Goal: Information Seeking & Learning: Learn about a topic

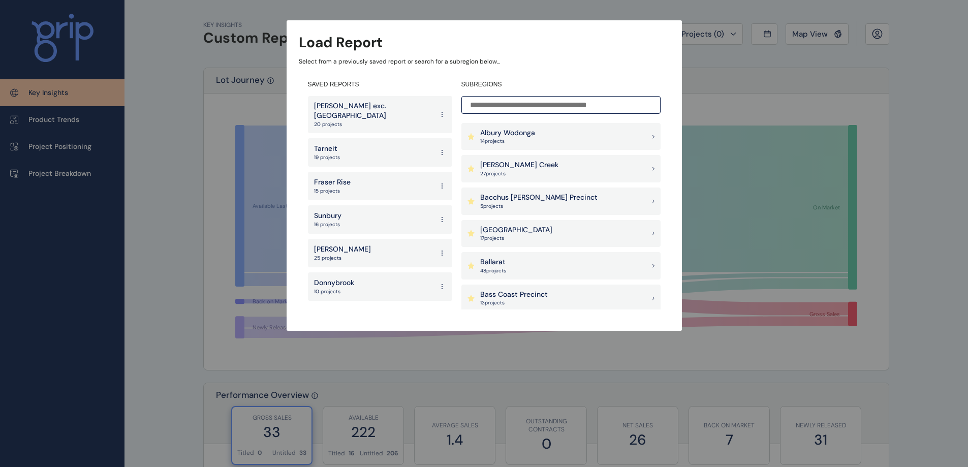
click at [532, 165] on p "Armstrong Creek" at bounding box center [519, 165] width 78 height 10
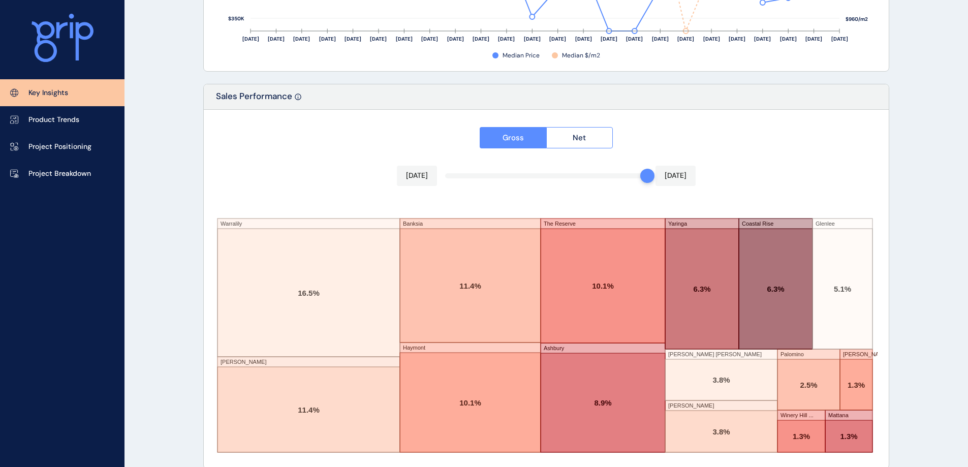
scroll to position [1672, 0]
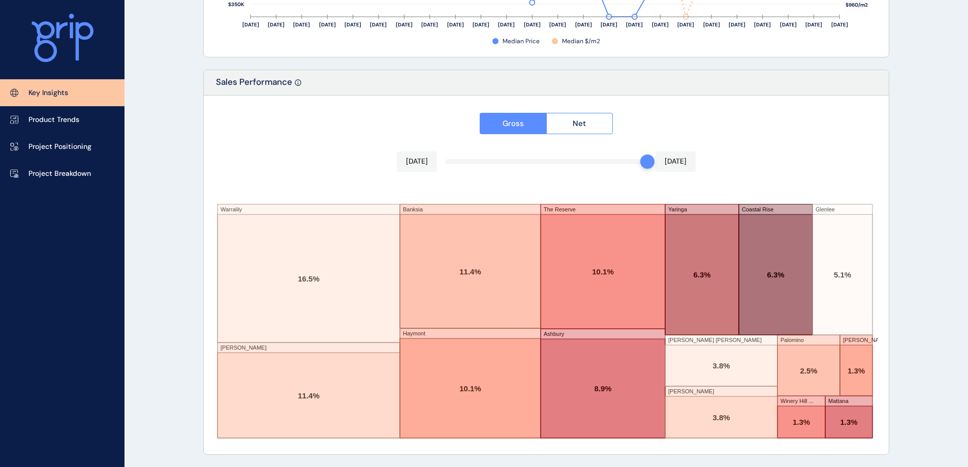
click at [82, 113] on link "Product Trends" at bounding box center [62, 119] width 124 height 27
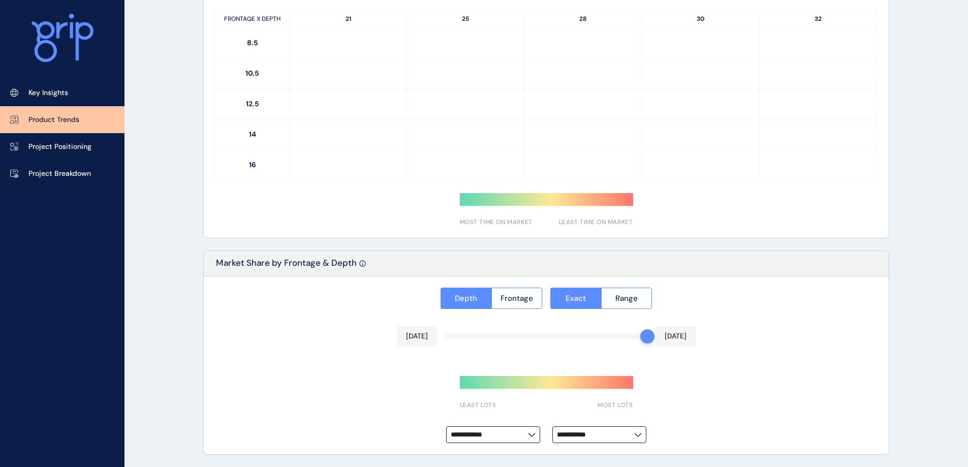
type input "**********"
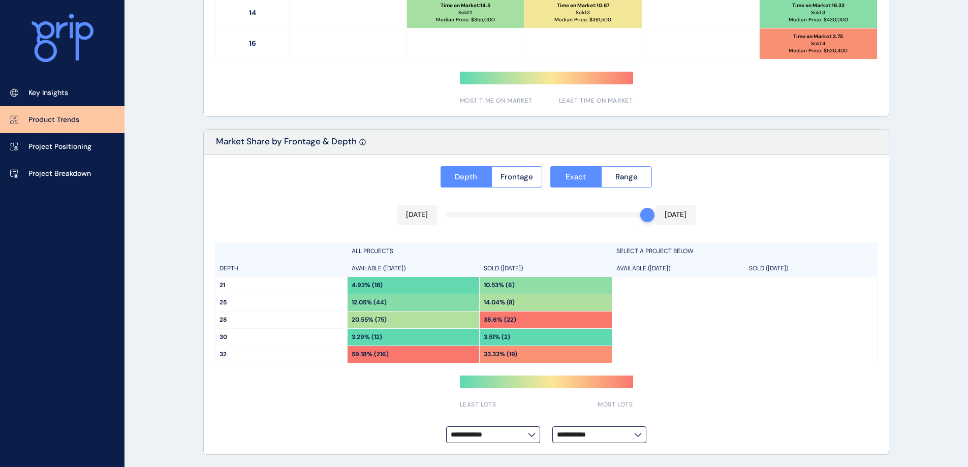
click at [76, 148] on p "Project Positioning" at bounding box center [59, 147] width 63 height 10
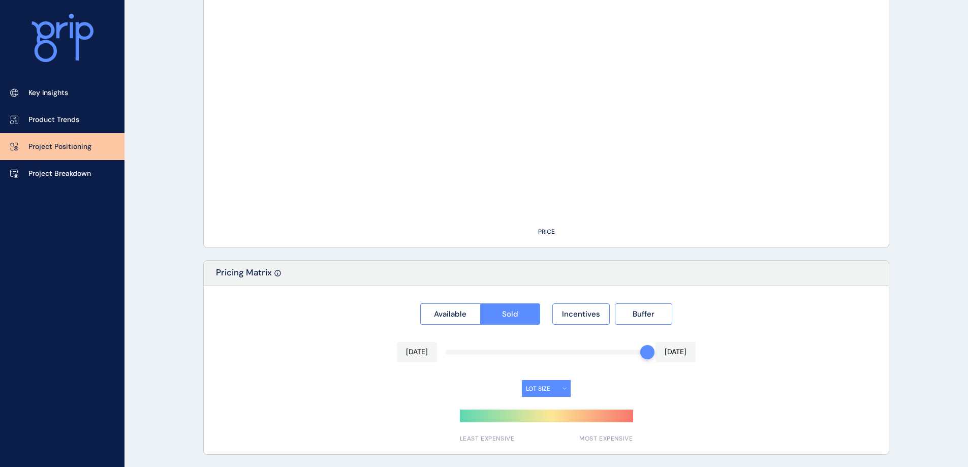
type input "*********"
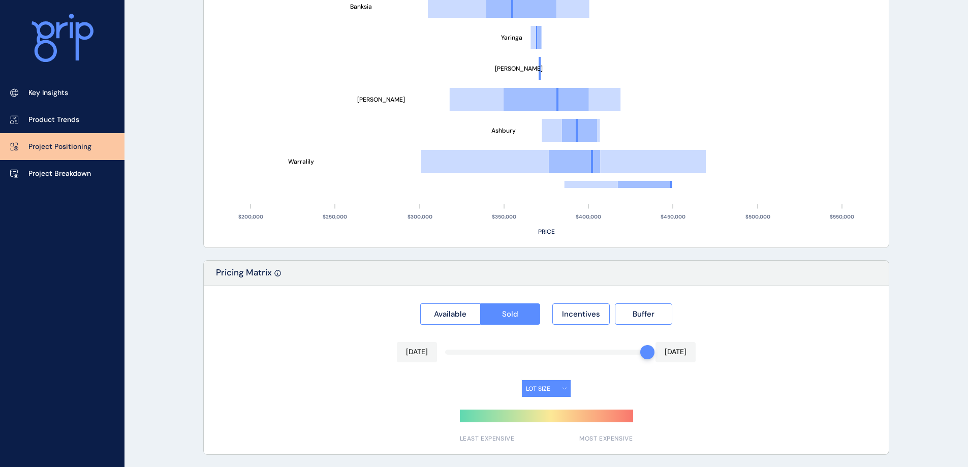
scroll to position [722, 0]
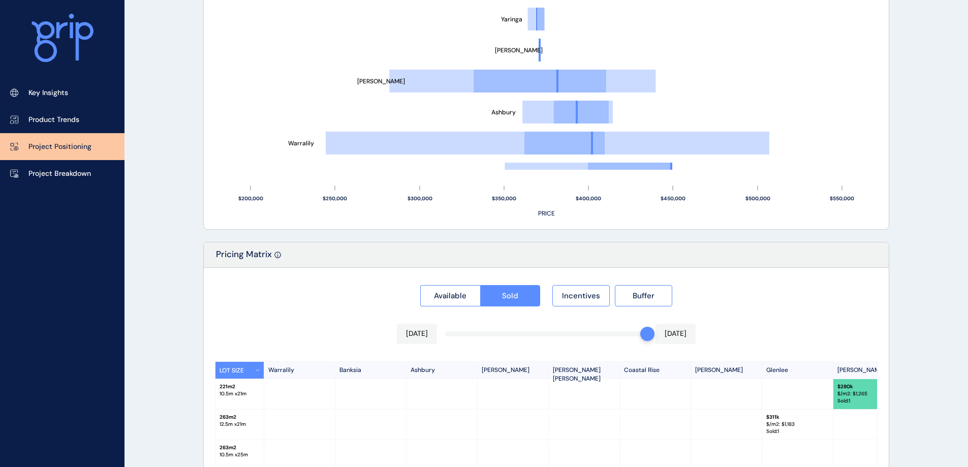
click at [79, 171] on p "Project Breakdown" at bounding box center [59, 174] width 62 height 10
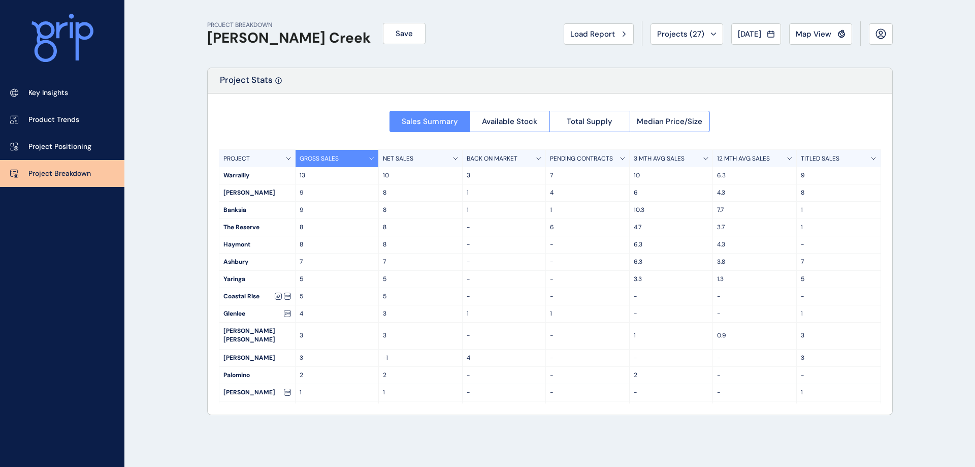
click at [496, 113] on button "Available Stock" at bounding box center [510, 121] width 80 height 21
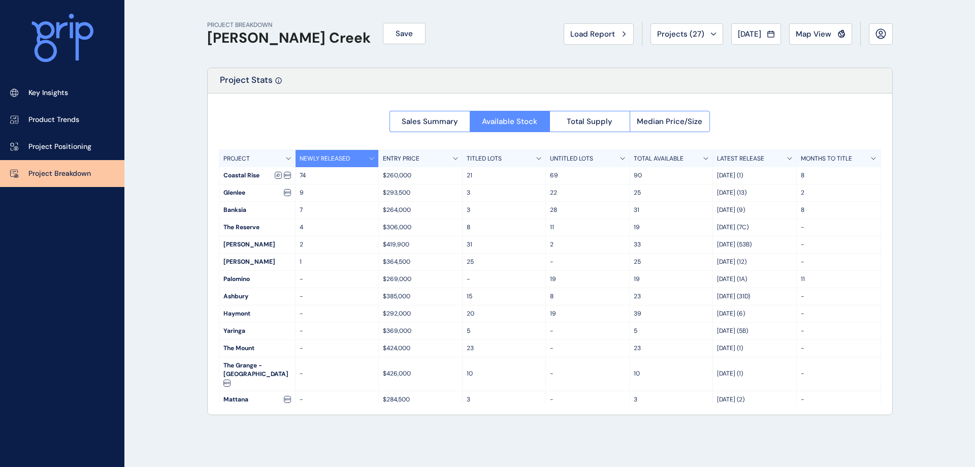
click at [578, 118] on span "Total Supply" at bounding box center [590, 121] width 46 height 10
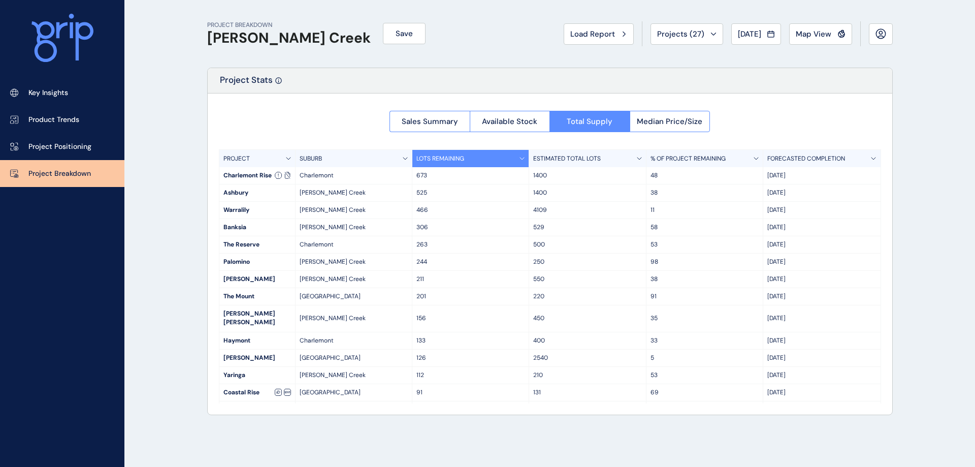
click at [667, 117] on span "Median Price/Size" at bounding box center [670, 121] width 66 height 10
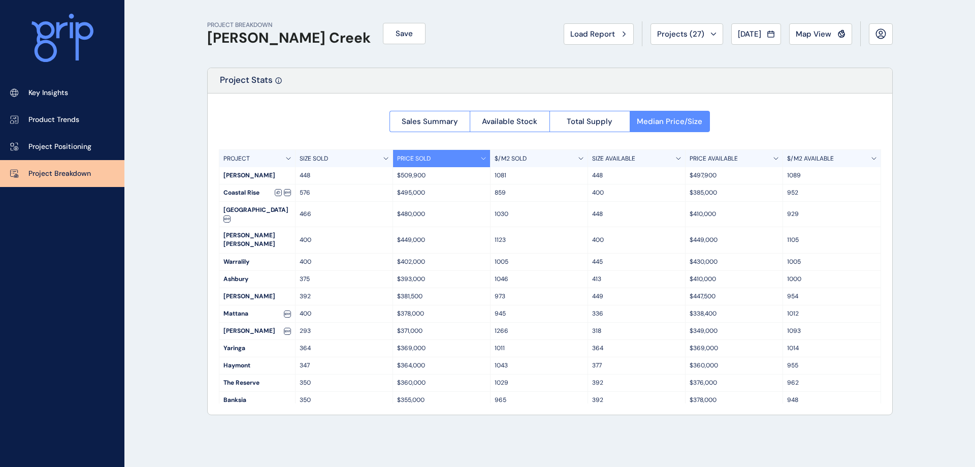
click at [580, 161] on div "$/M2 SOLD" at bounding box center [540, 158] width 98 height 17
